Goal: Task Accomplishment & Management: Manage account settings

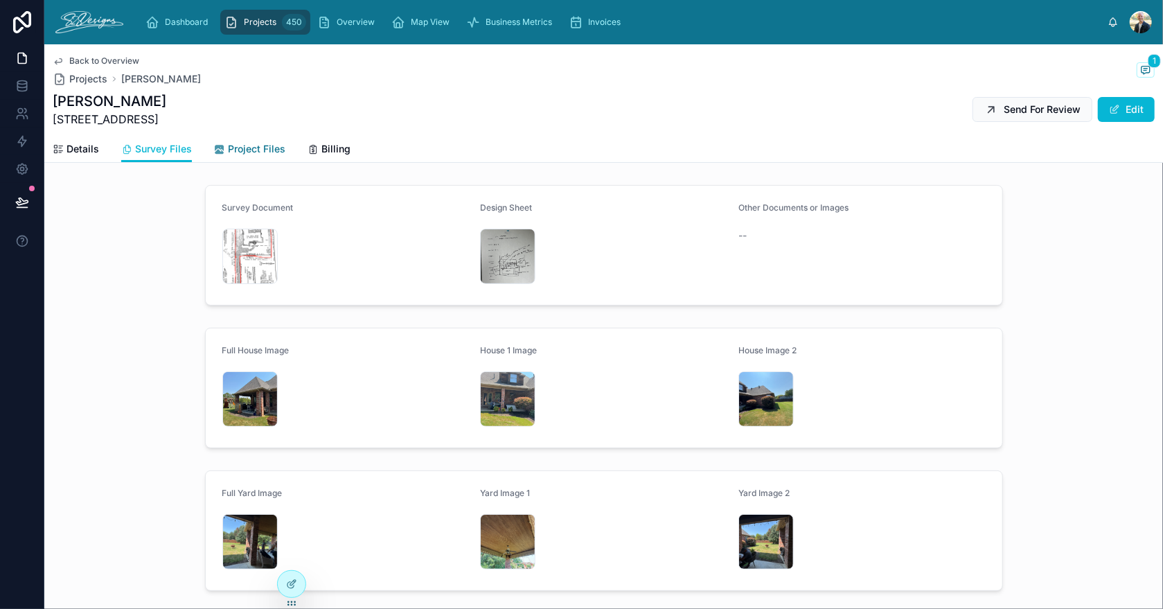
click at [240, 146] on span "Project Files" at bounding box center [257, 149] width 58 height 14
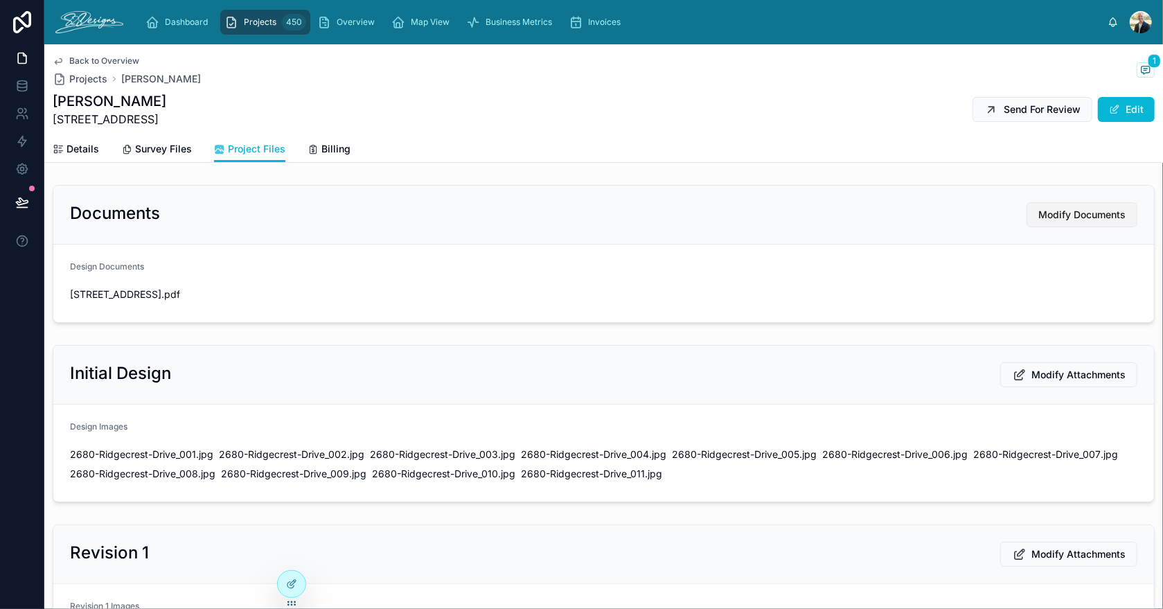
click at [1039, 206] on button "Modify Documents" at bounding box center [1082, 214] width 111 height 25
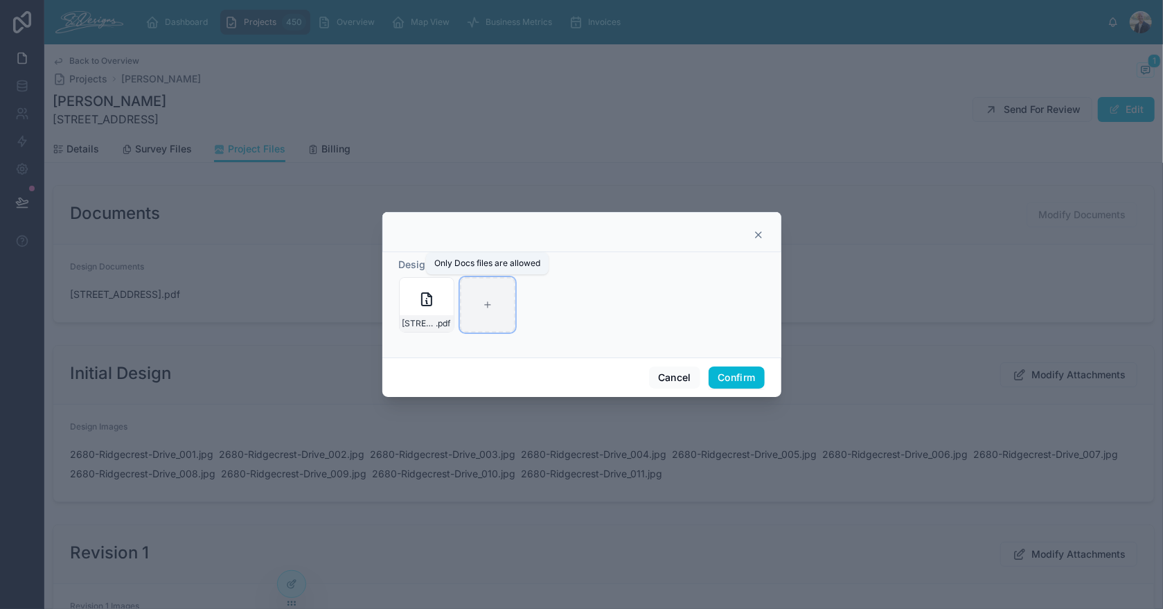
click at [488, 299] on div at bounding box center [487, 304] width 55 height 55
type input "**********"
click at [734, 371] on button "Confirm" at bounding box center [736, 378] width 55 height 22
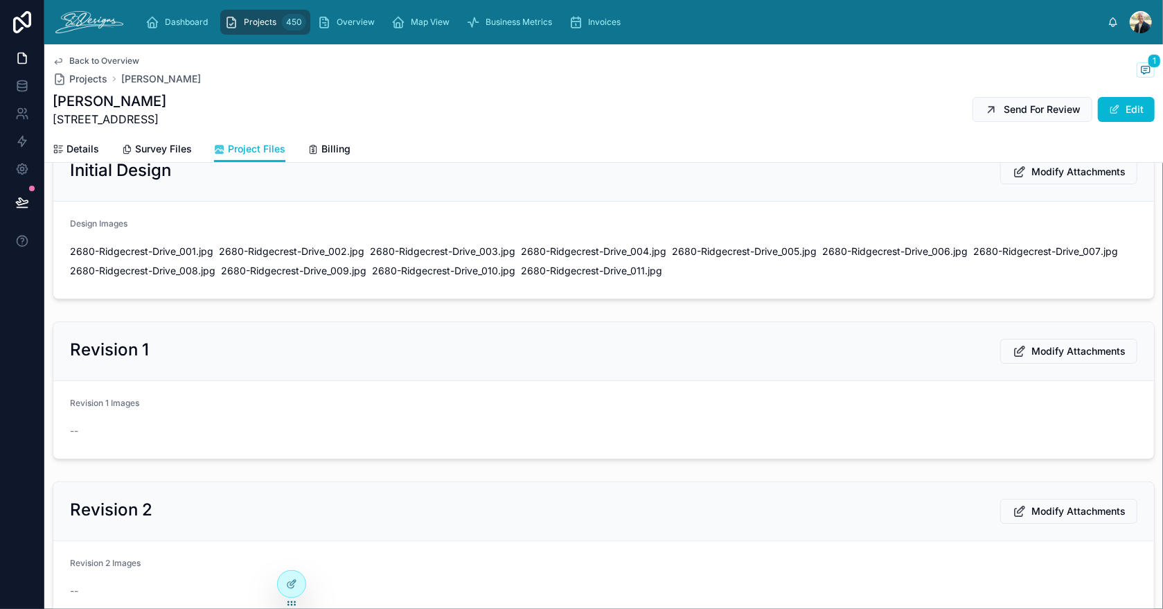
scroll to position [208, 0]
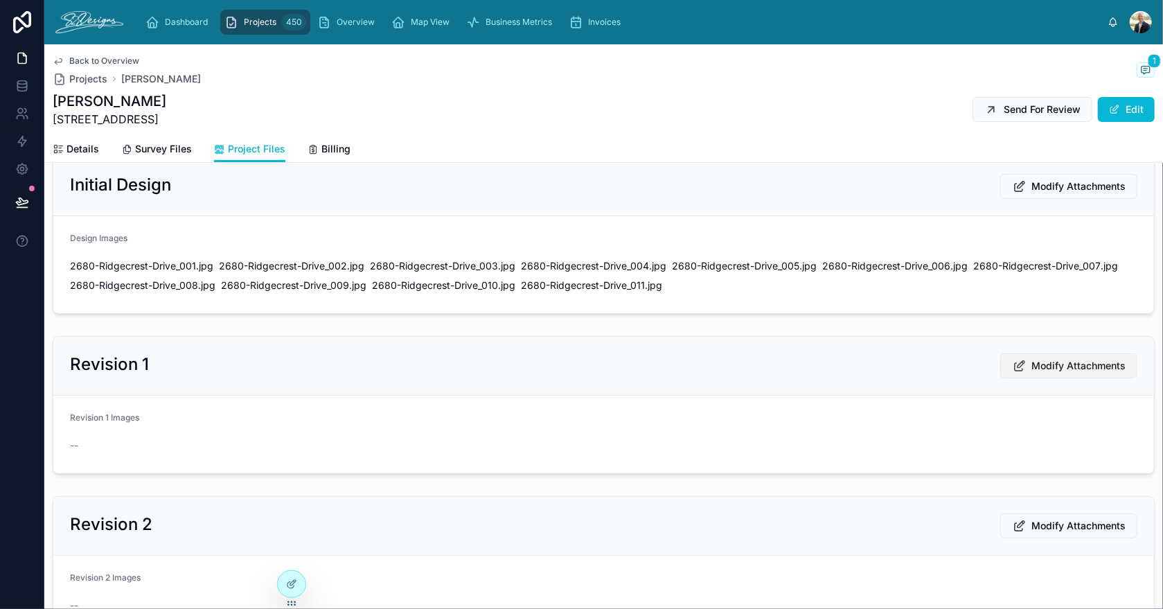
click at [1060, 373] on span "Modify Attachments" at bounding box center [1079, 366] width 94 height 14
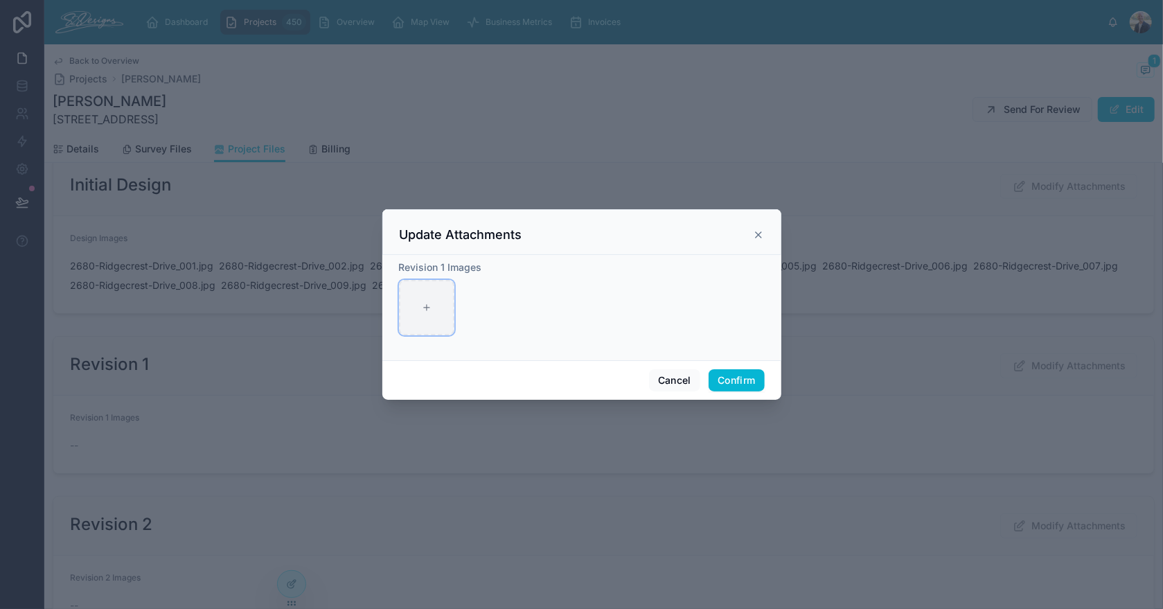
click at [432, 324] on div at bounding box center [426, 307] width 55 height 55
type input "**********"
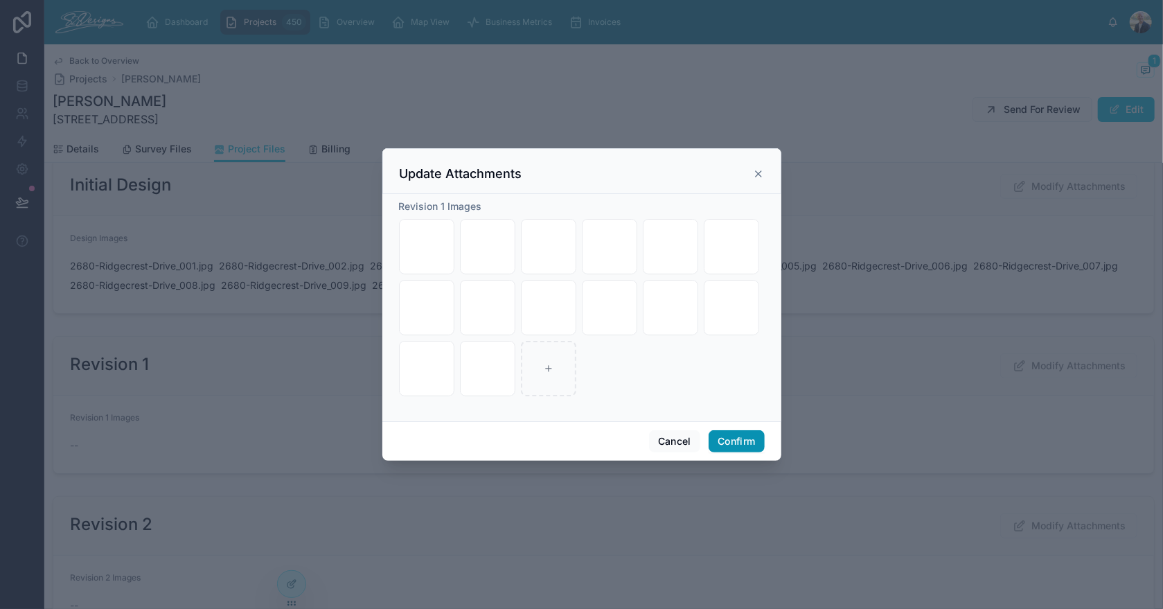
click at [737, 441] on button "Confirm" at bounding box center [736, 441] width 55 height 22
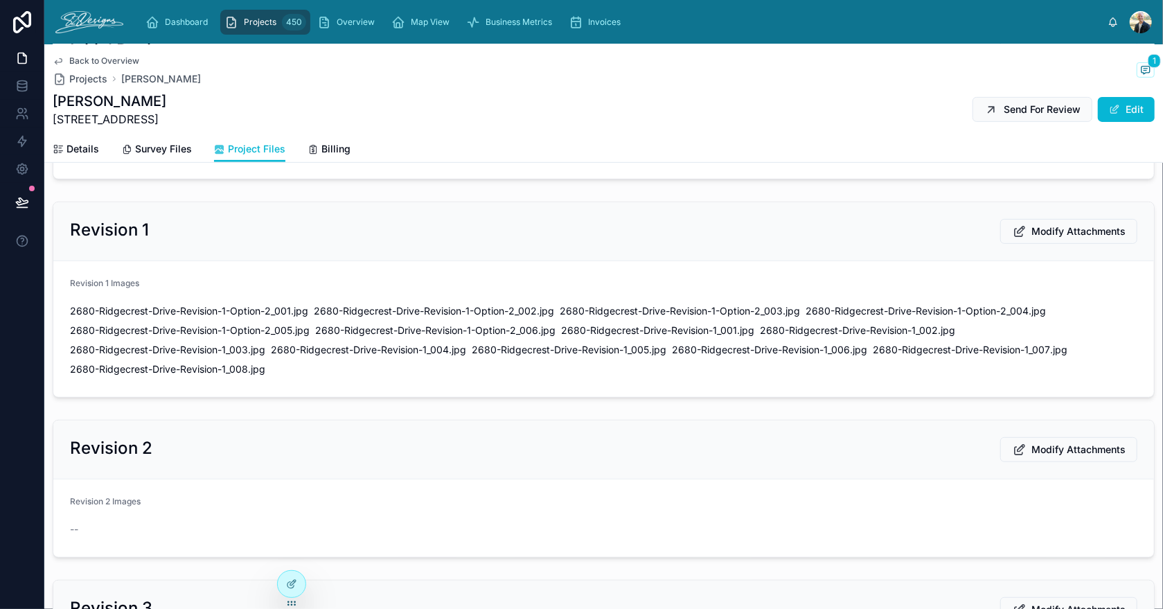
scroll to position [69, 0]
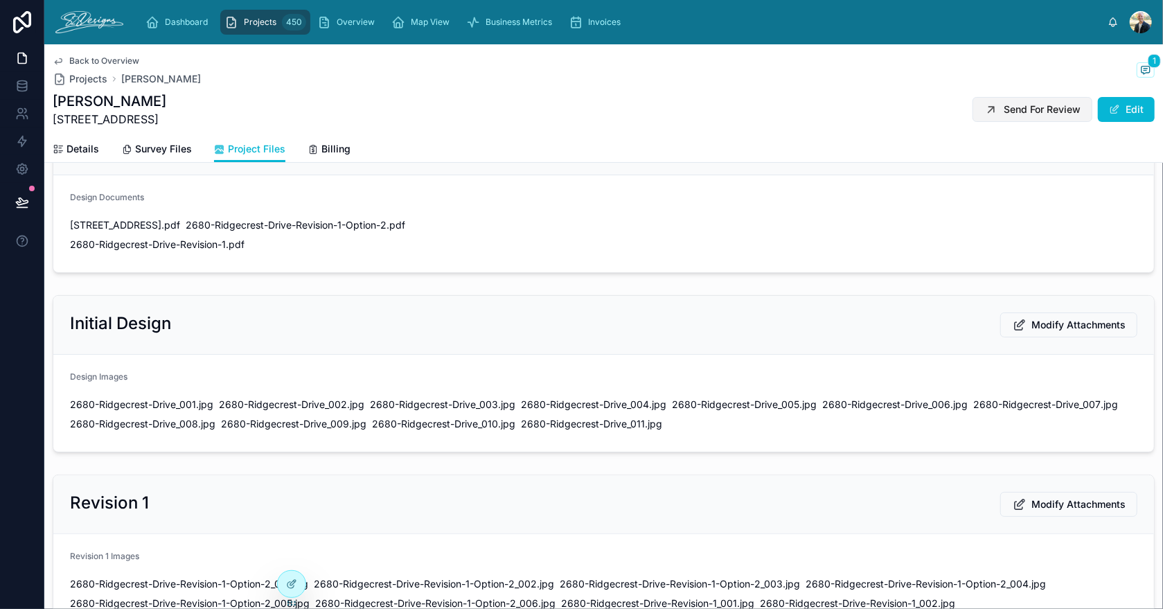
click at [1011, 110] on span "Send For Review" at bounding box center [1042, 110] width 77 height 14
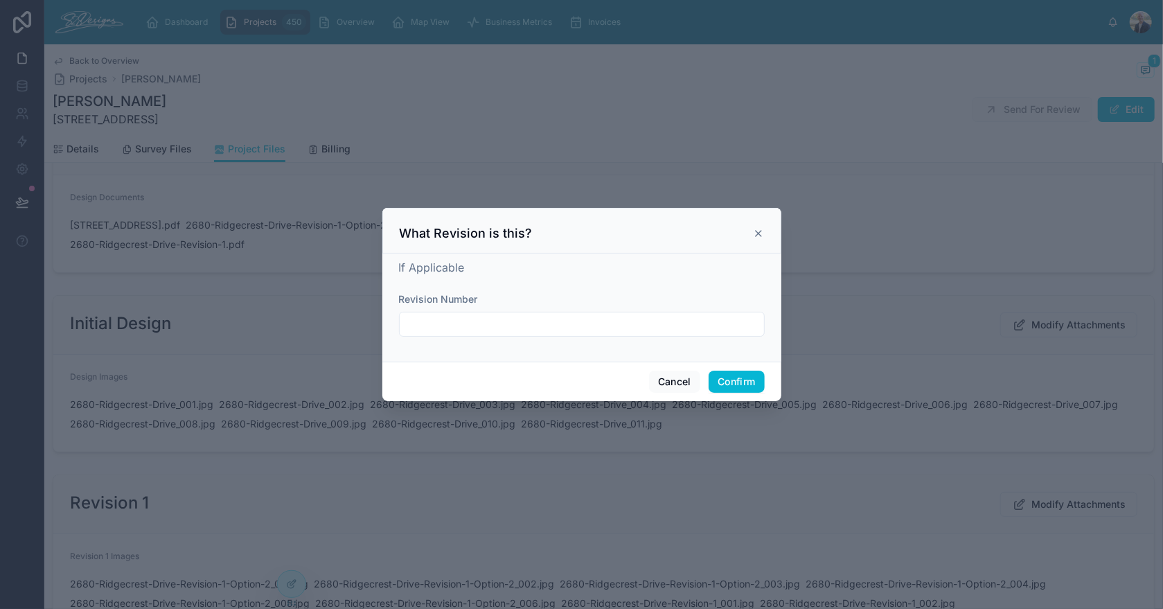
click at [522, 313] on div at bounding box center [582, 324] width 366 height 25
click at [520, 297] on div "Revision Number" at bounding box center [582, 299] width 366 height 14
drag, startPoint x: 520, startPoint y: 297, endPoint x: 475, endPoint y: 293, distance: 45.2
click at [518, 297] on div "Revision Number" at bounding box center [582, 299] width 366 height 14
click at [464, 293] on label "Revision Number" at bounding box center [438, 299] width 79 height 14
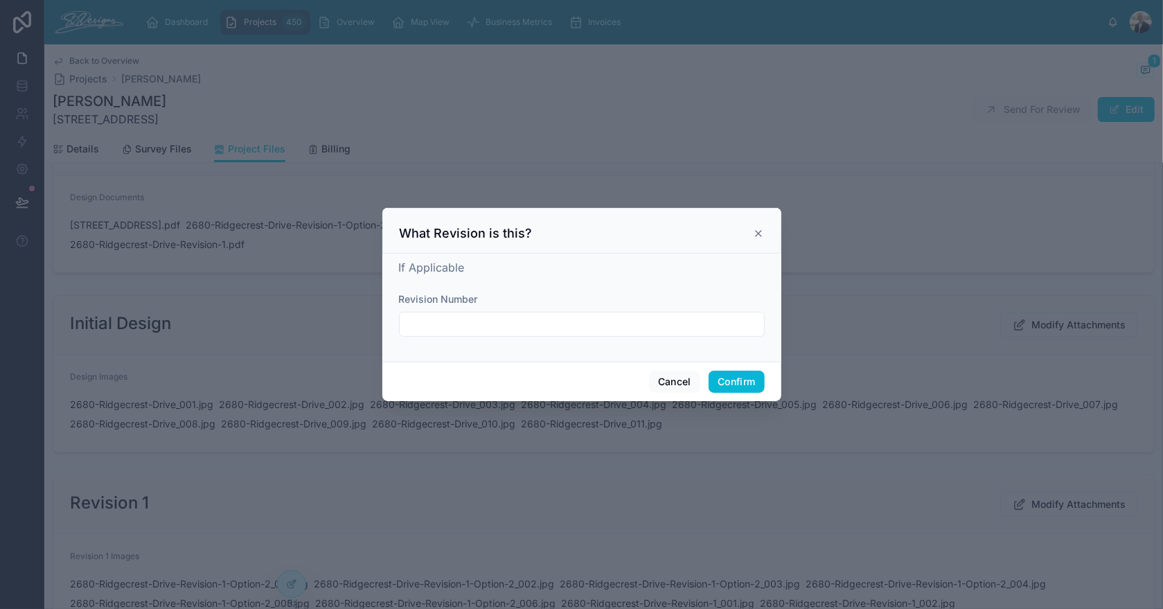
click at [447, 301] on span "Revision Number" at bounding box center [438, 299] width 79 height 12
click at [425, 326] on input "text" at bounding box center [582, 324] width 364 height 19
type input "**********"
click at [737, 378] on button "Confirm" at bounding box center [736, 382] width 55 height 22
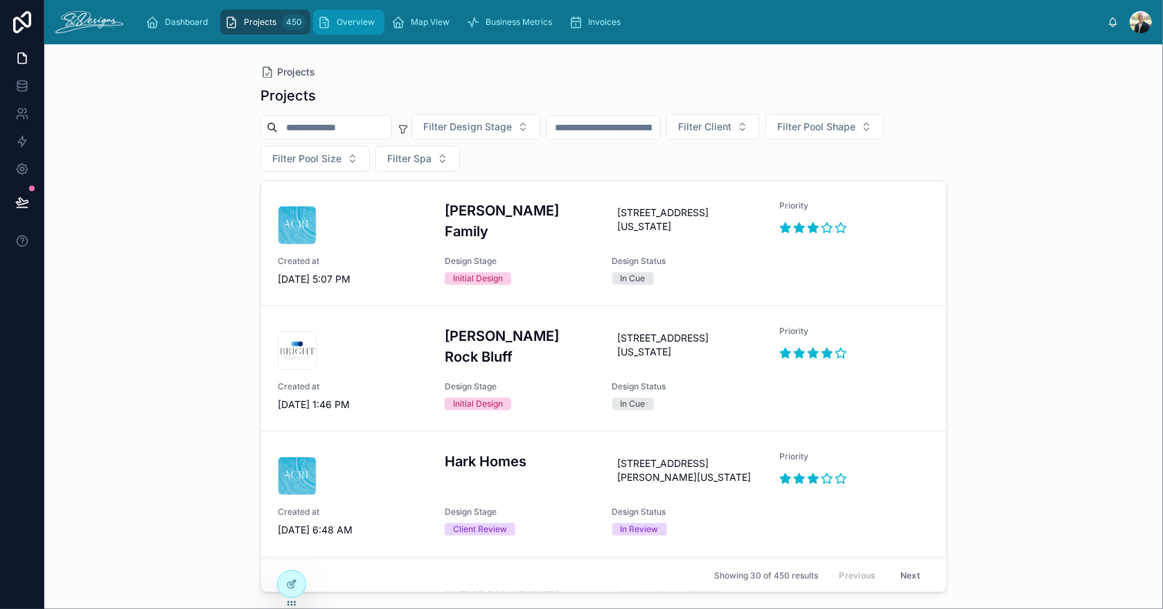
click at [355, 18] on span "Overview" at bounding box center [356, 22] width 38 height 11
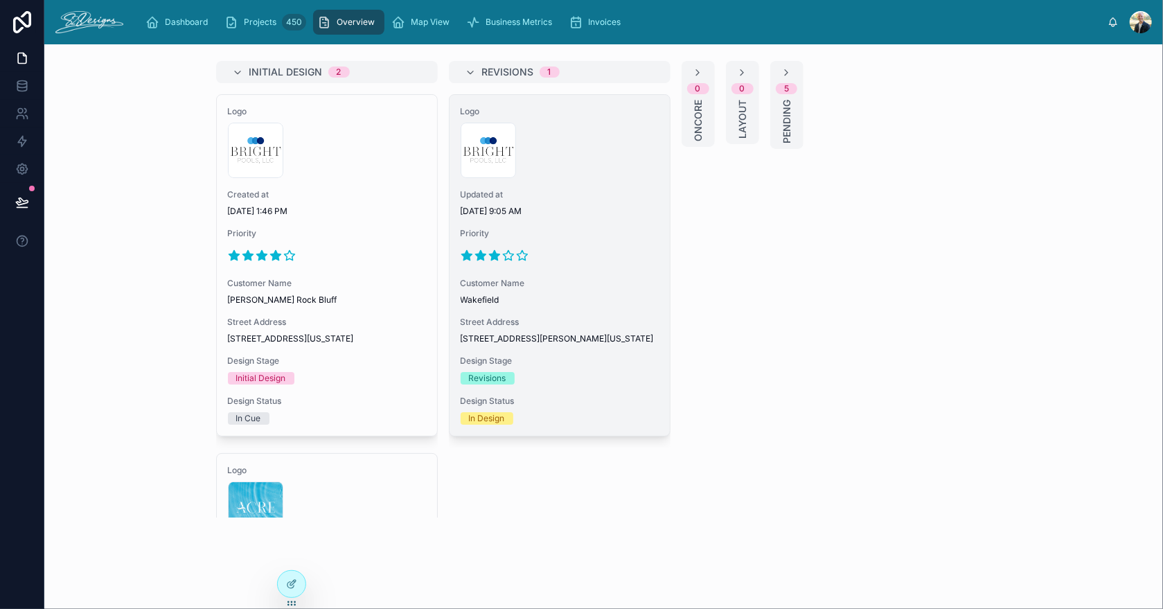
click at [555, 274] on div "Logo 300x300-logo .jpg Updated at [DATE] 9:05 AM Priority Customer Name [GEOGRA…" at bounding box center [560, 265] width 220 height 341
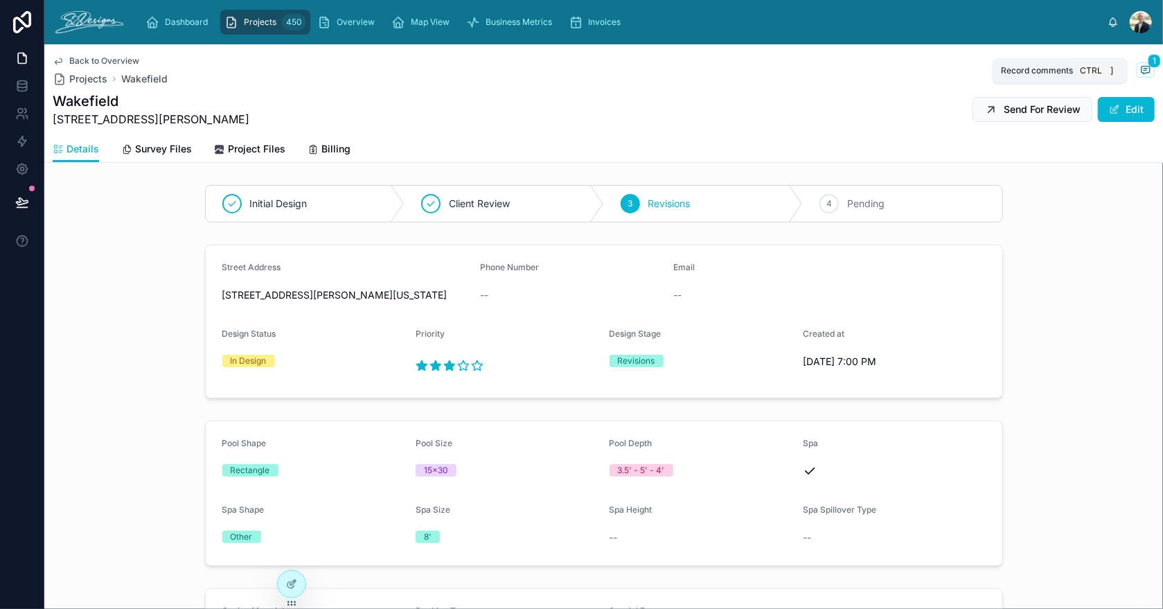
click at [1141, 66] on icon at bounding box center [1146, 69] width 11 height 11
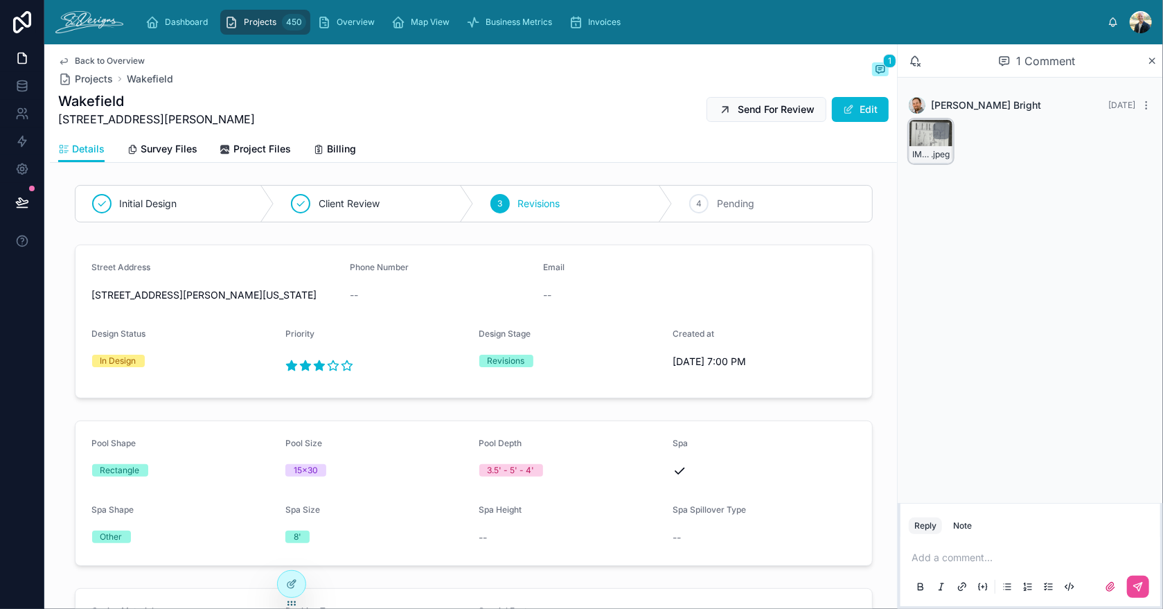
click at [921, 135] on div "IMG_3043 .jpeg" at bounding box center [931, 141] width 44 height 44
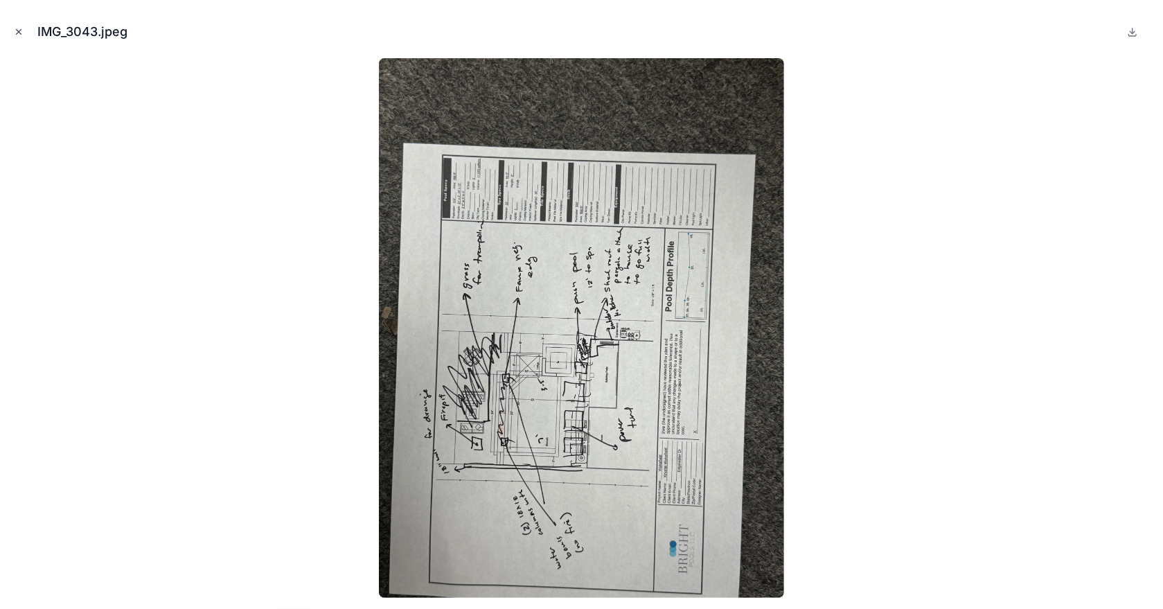
click at [22, 29] on icon "Close modal" at bounding box center [19, 32] width 10 height 10
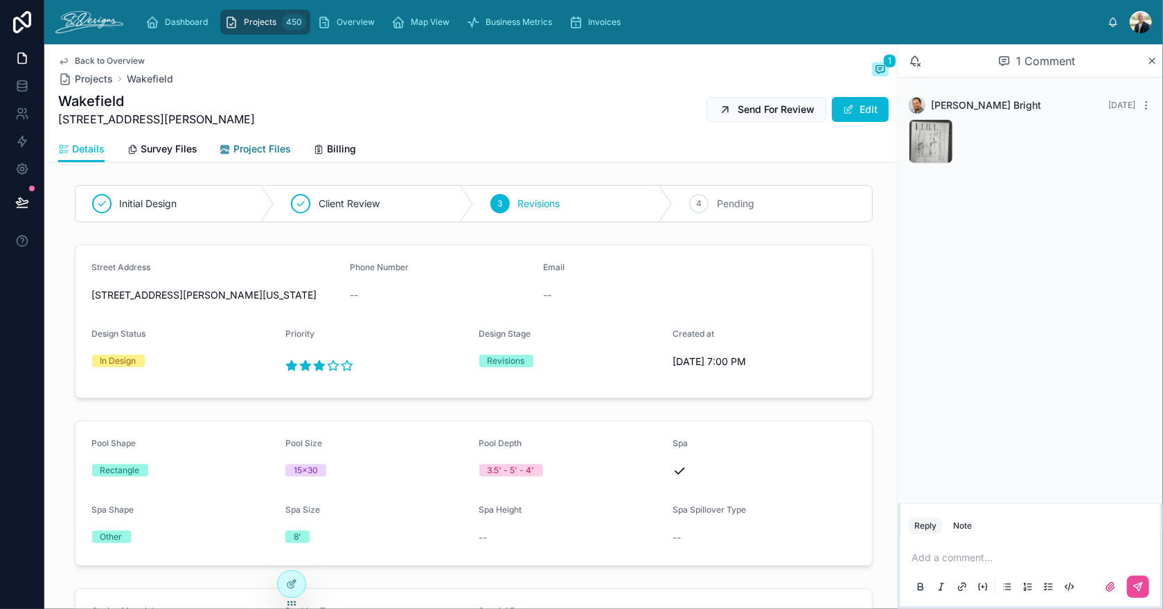
click at [267, 153] on span "Project Files" at bounding box center [263, 149] width 58 height 14
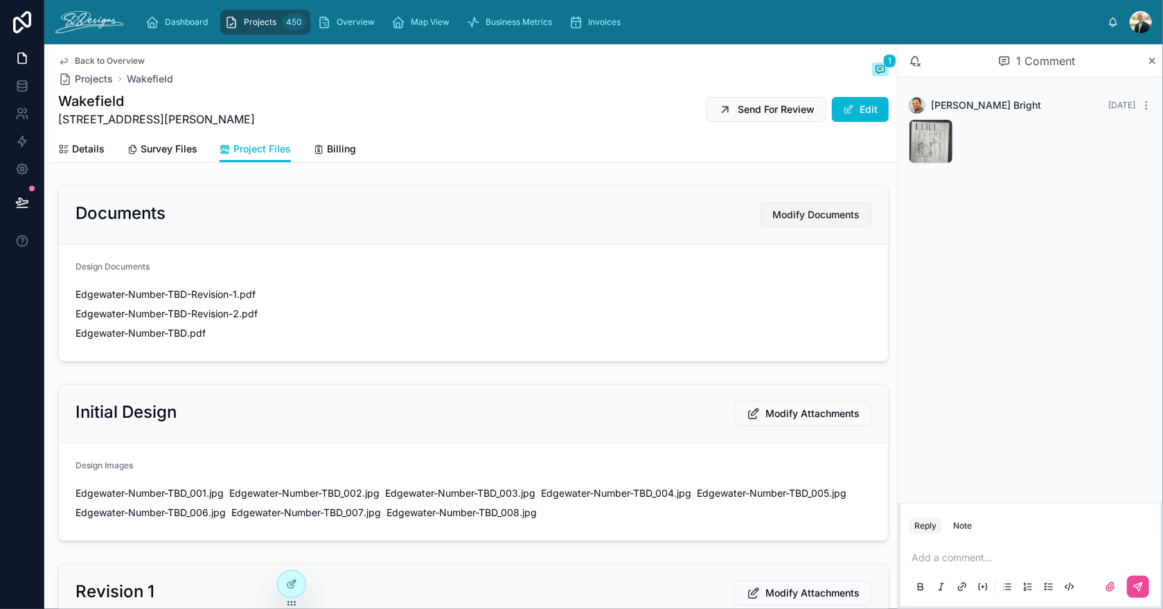
click at [801, 219] on span "Modify Documents" at bounding box center [816, 215] width 87 height 14
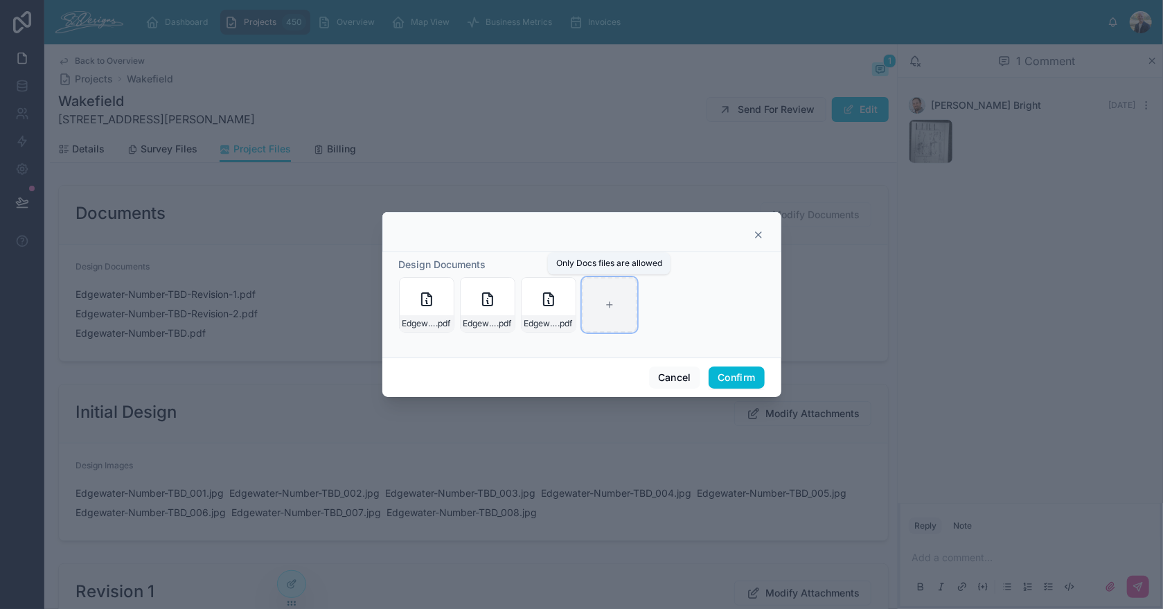
click at [613, 305] on icon at bounding box center [610, 305] width 10 height 10
type input "**********"
click at [740, 380] on button "Confirm" at bounding box center [736, 378] width 55 height 22
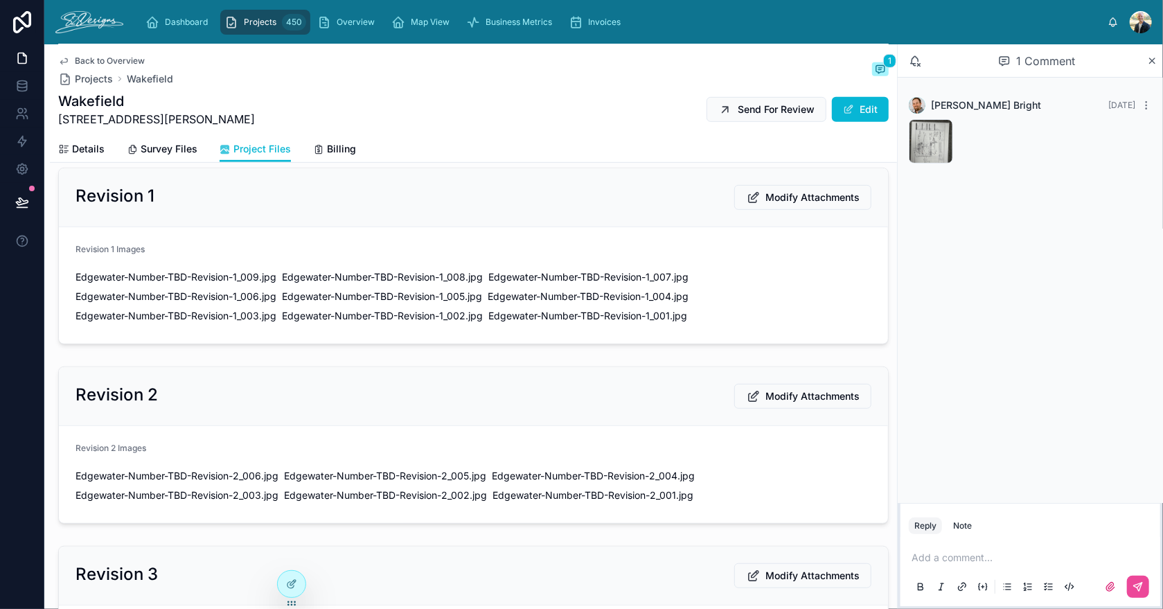
scroll to position [624, 0]
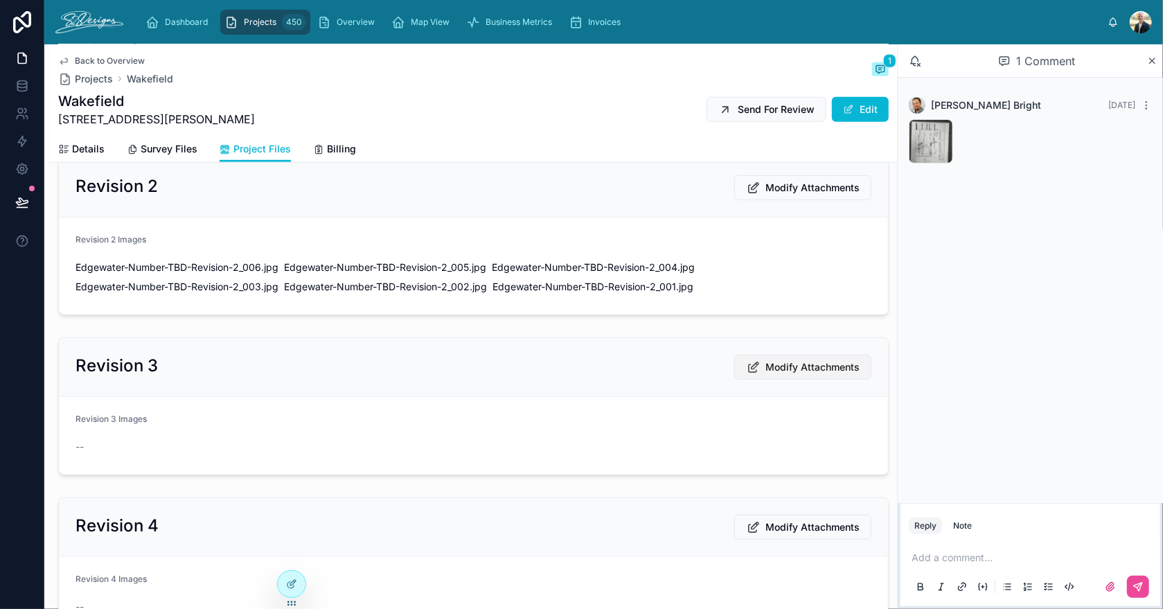
click at [792, 367] on span "Modify Attachments" at bounding box center [813, 367] width 94 height 14
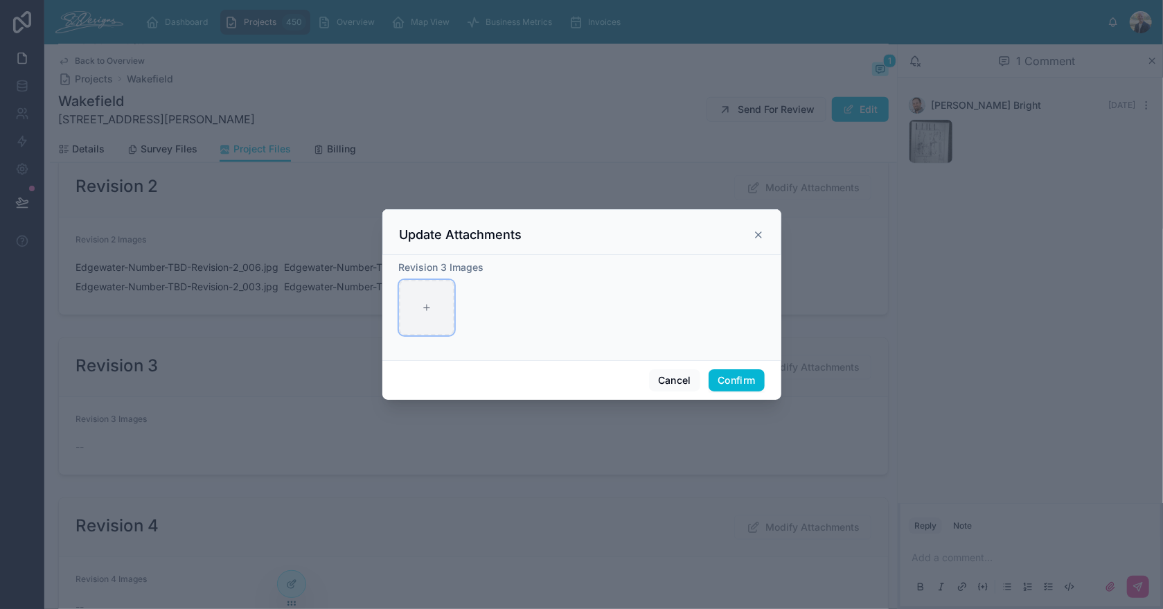
click at [425, 322] on div at bounding box center [426, 307] width 55 height 55
type input "**********"
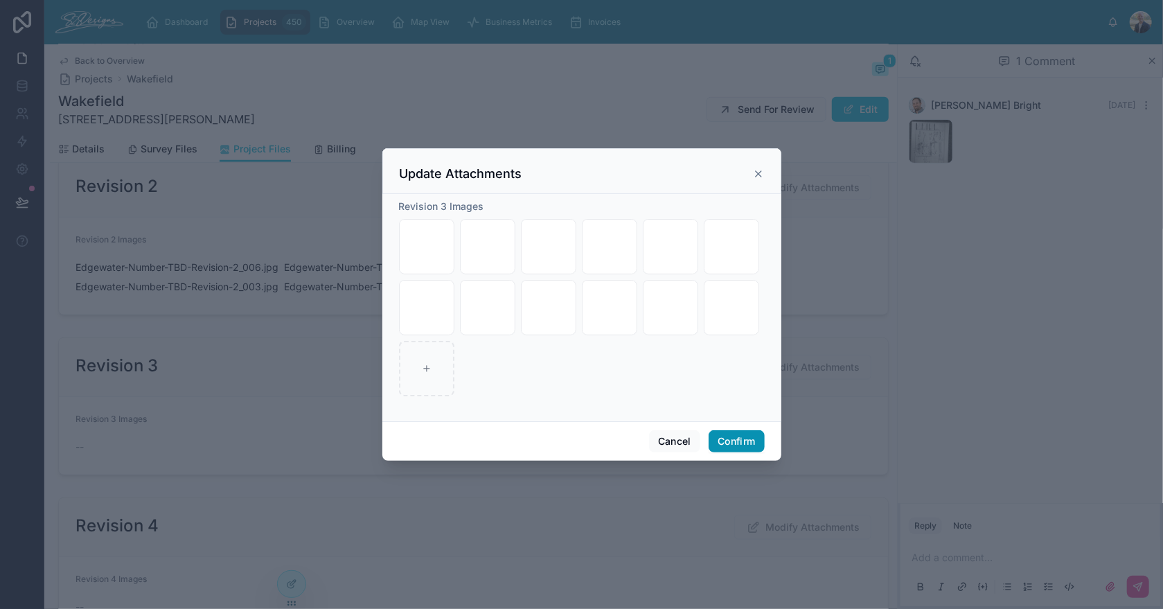
click at [716, 439] on button "Confirm" at bounding box center [736, 441] width 55 height 22
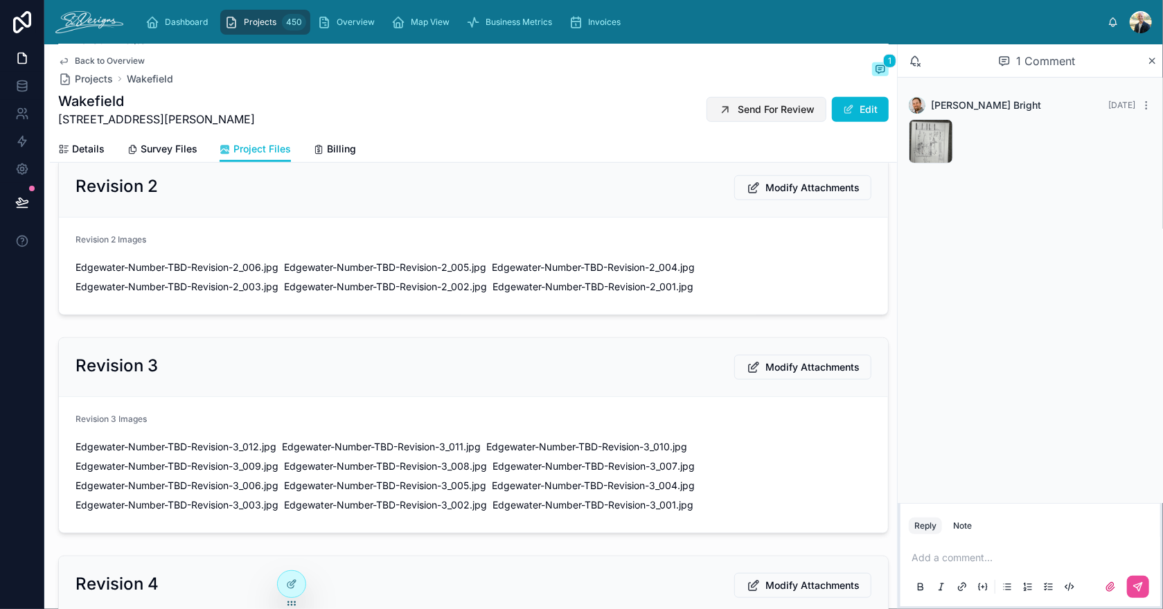
click at [753, 111] on span "Send For Review" at bounding box center [776, 110] width 77 height 14
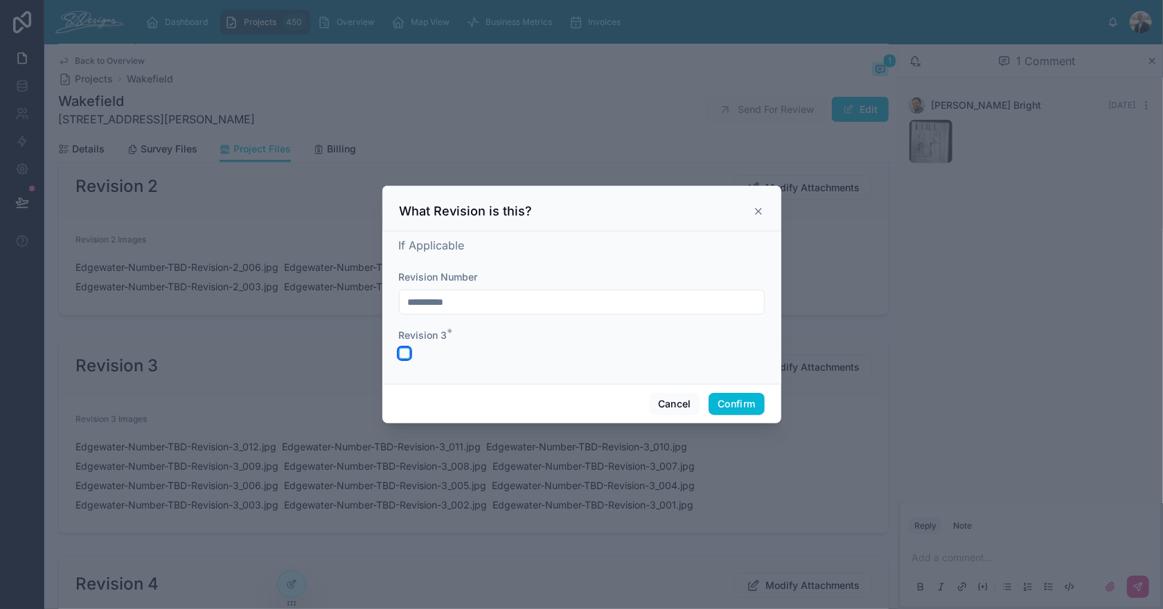
click at [407, 354] on button "button" at bounding box center [404, 353] width 11 height 11
click at [726, 401] on button "Confirm" at bounding box center [736, 404] width 55 height 22
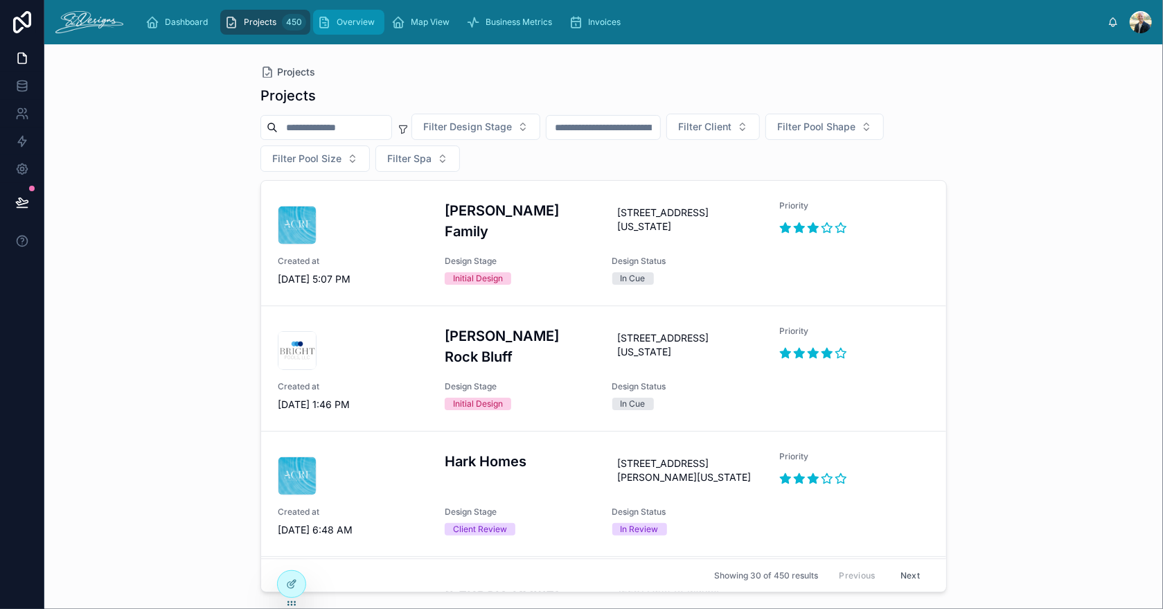
click at [348, 29] on div "Overview" at bounding box center [348, 22] width 63 height 22
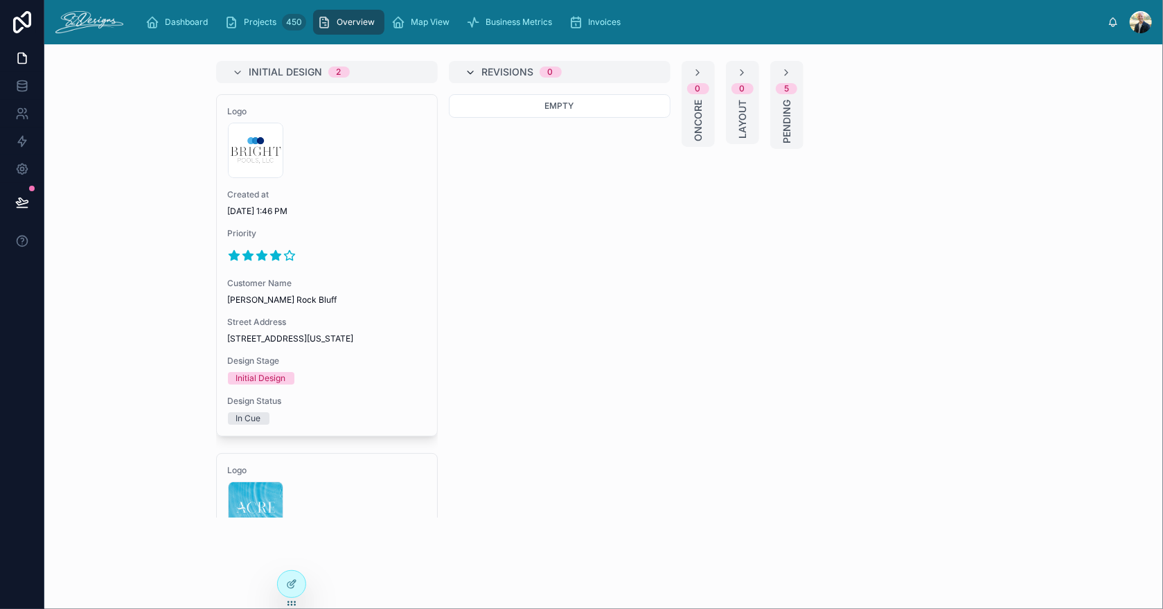
click at [466, 72] on icon at bounding box center [471, 72] width 11 height 11
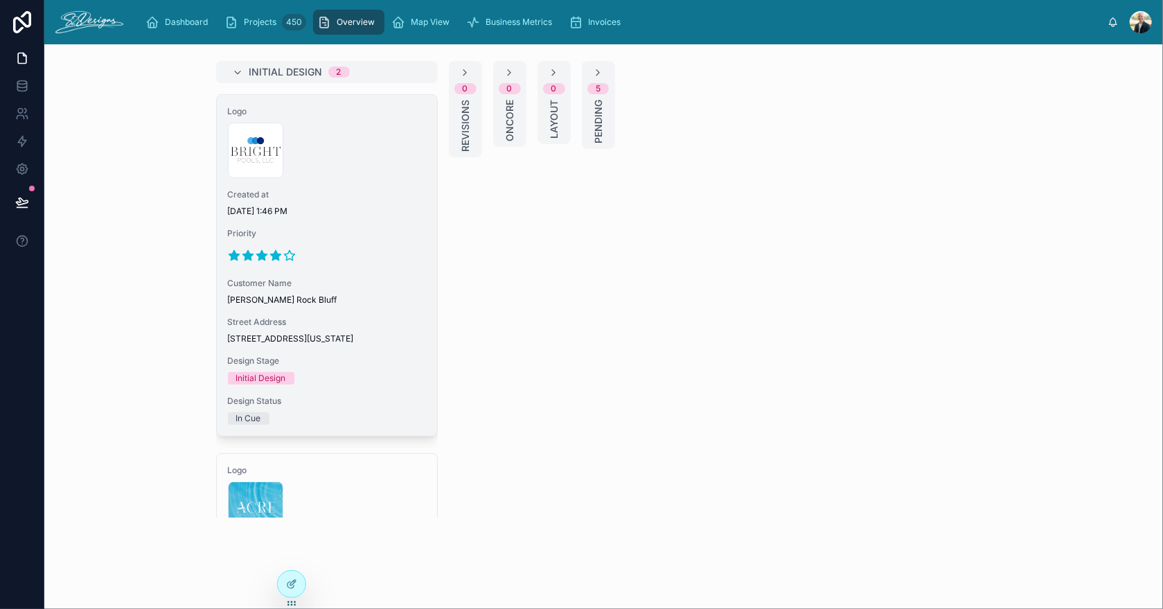
click at [331, 292] on div "Customer Name [PERSON_NAME] [GEOGRAPHIC_DATA]" at bounding box center [327, 292] width 198 height 28
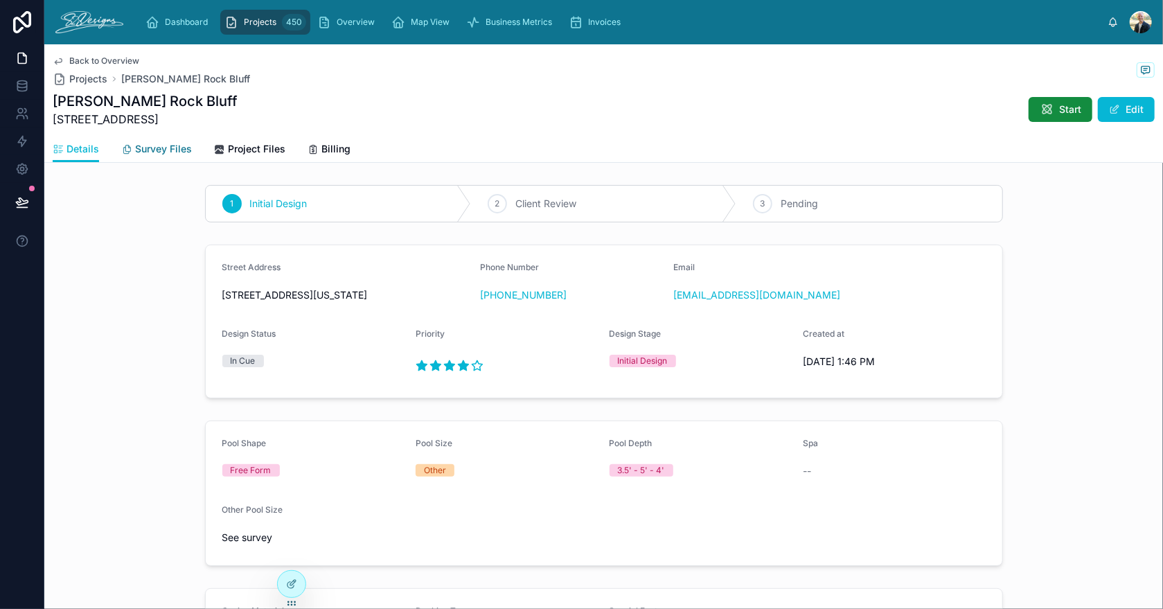
click at [147, 151] on span "Survey Files" at bounding box center [163, 149] width 57 height 14
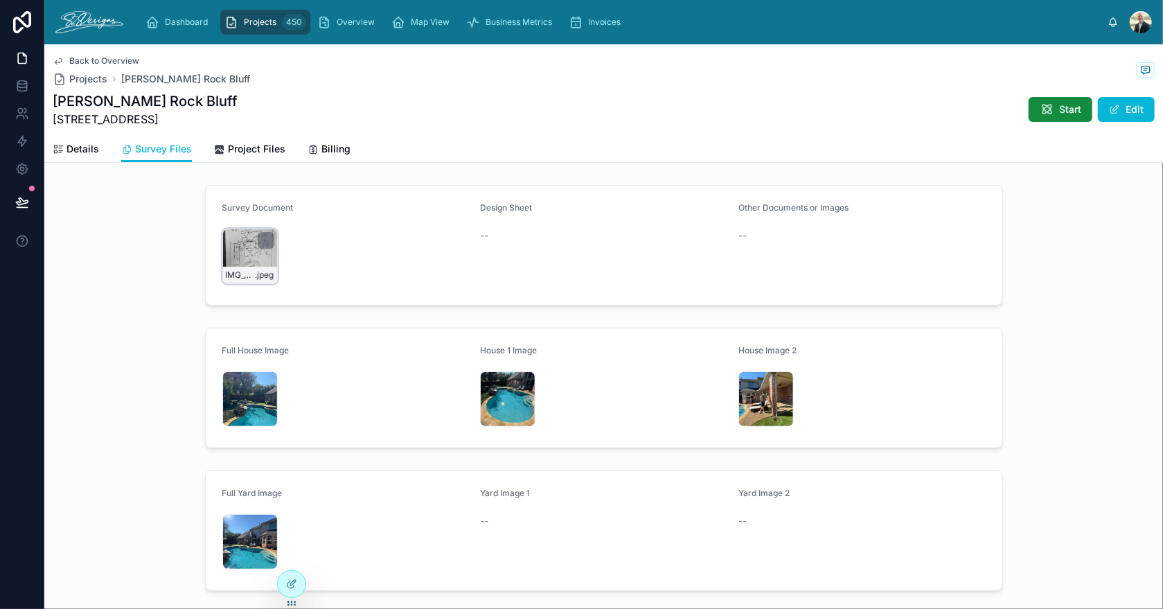
click at [231, 255] on div "IMG_3044 .jpeg" at bounding box center [249, 256] width 55 height 55
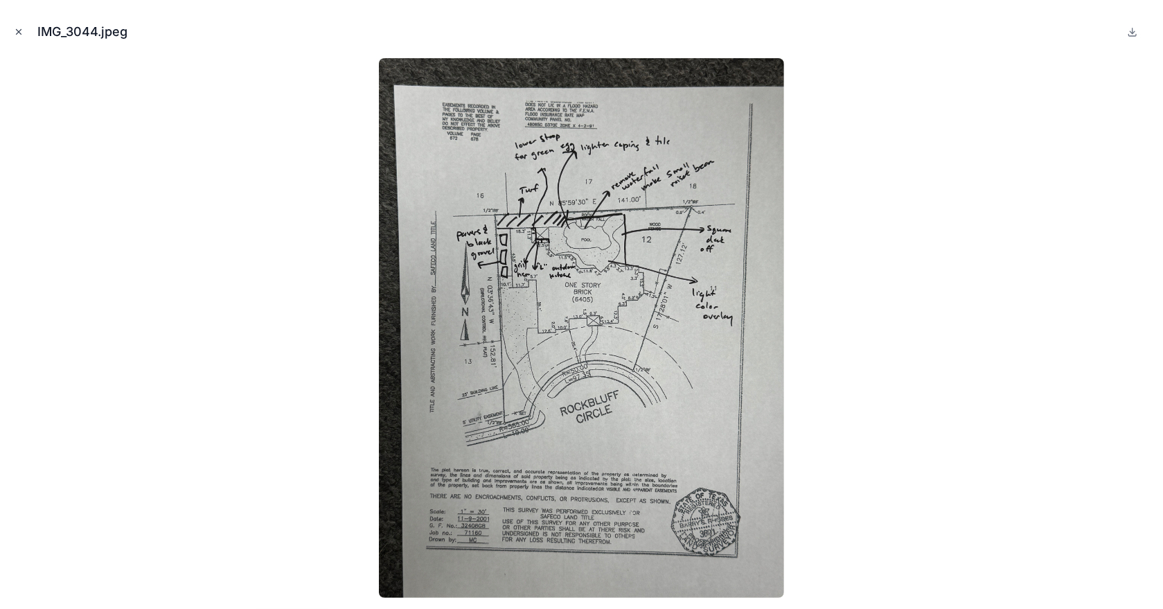
click at [14, 33] on icon "Close modal" at bounding box center [19, 32] width 10 height 10
